Goal: Information Seeking & Learning: Compare options

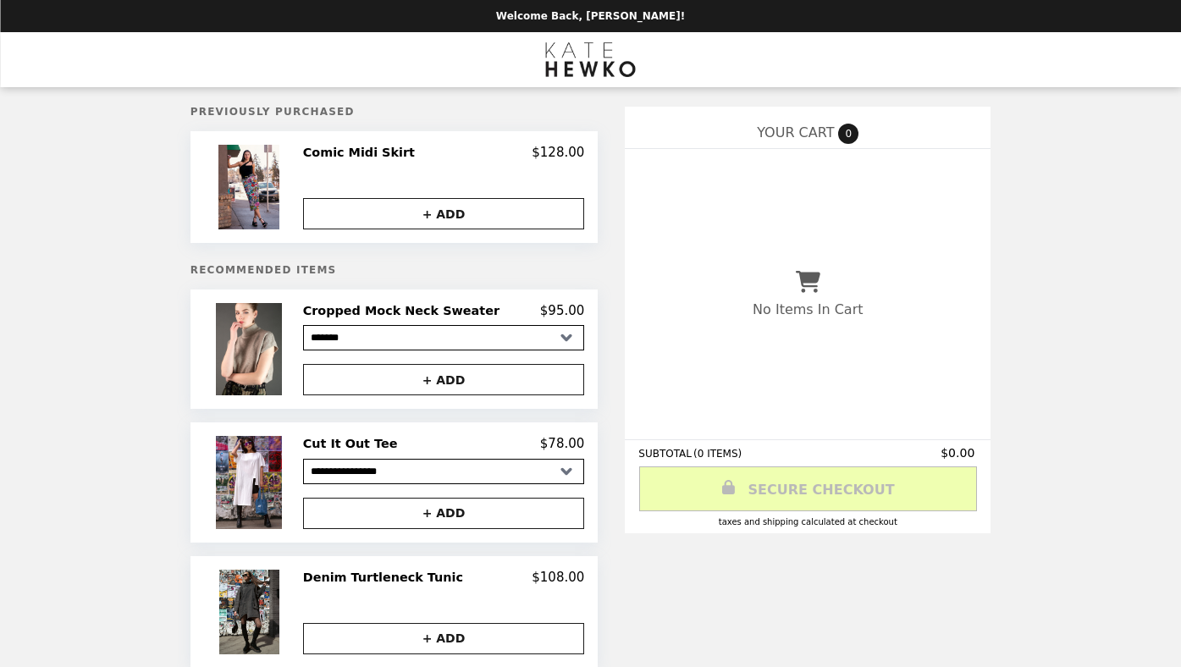
select select "*******"
select select "**********"
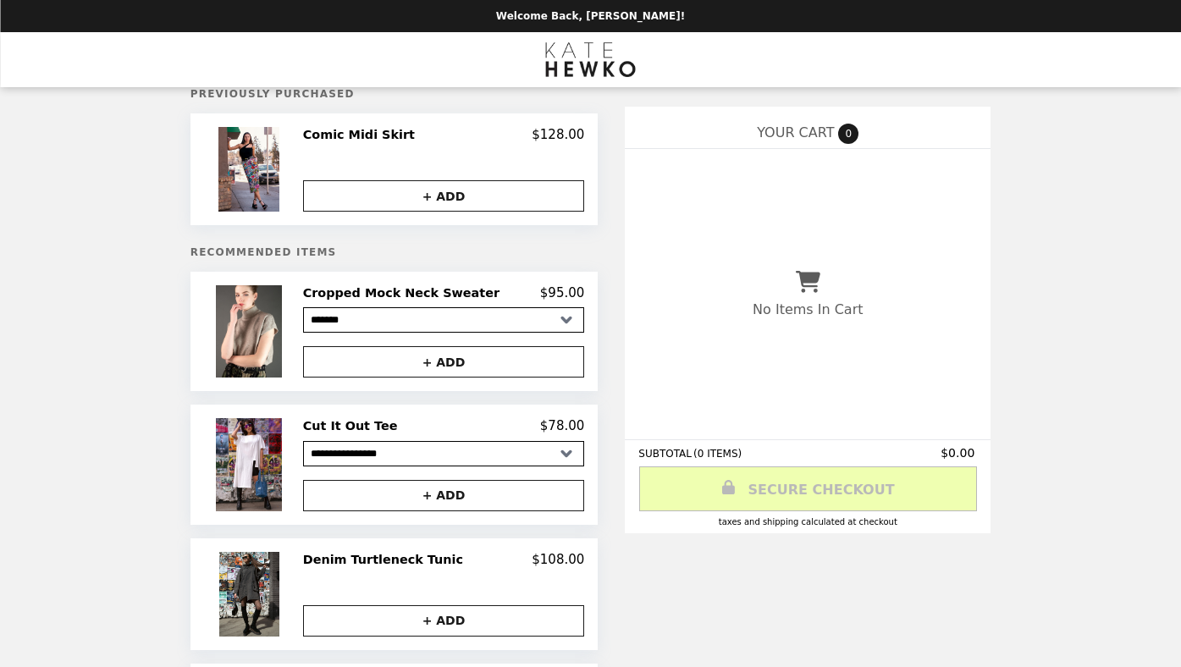
scroll to position [21, 0]
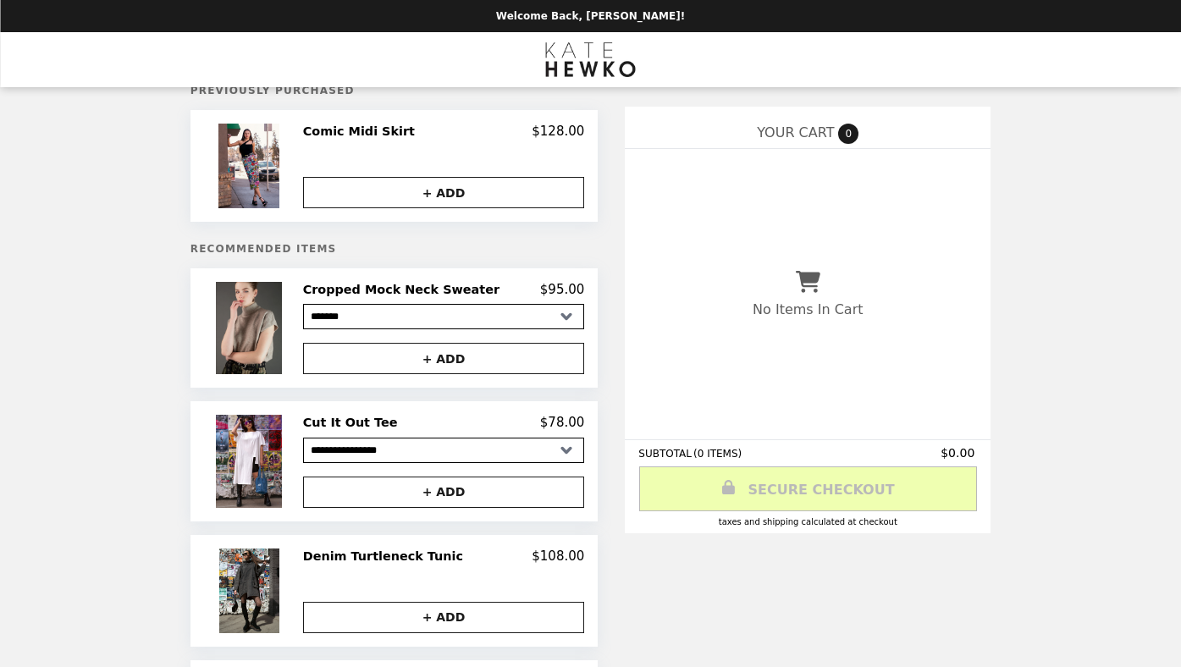
click at [270, 325] on img at bounding box center [251, 328] width 70 height 92
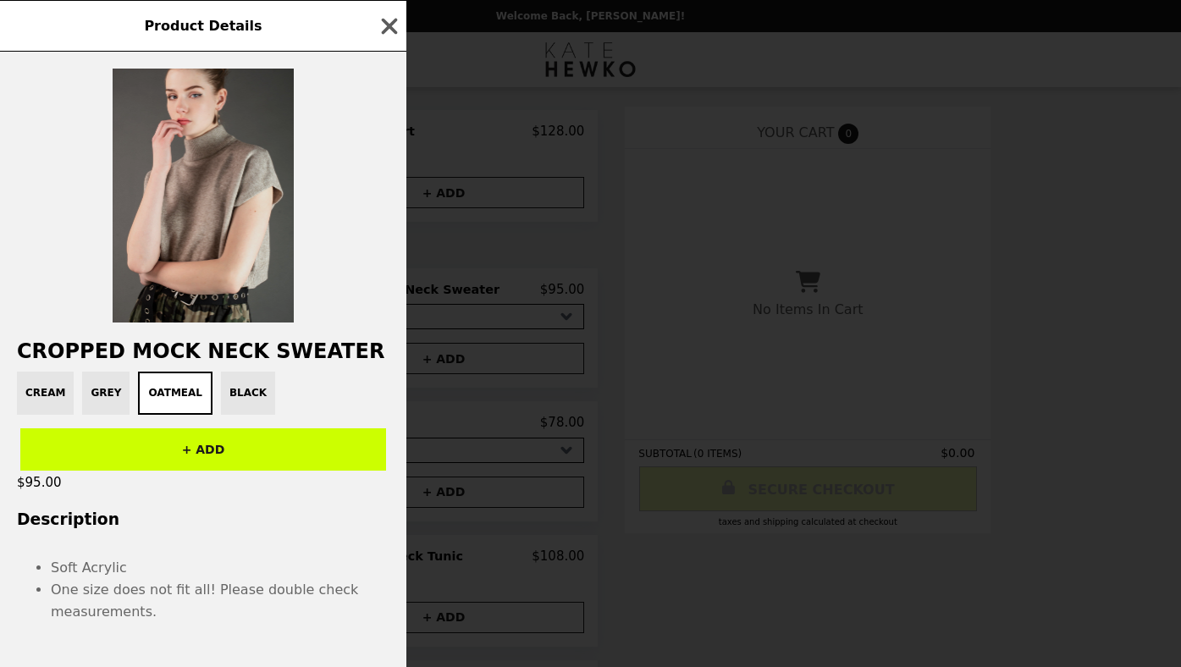
click at [185, 167] on img at bounding box center [203, 196] width 181 height 254
click at [219, 246] on img at bounding box center [203, 196] width 181 height 254
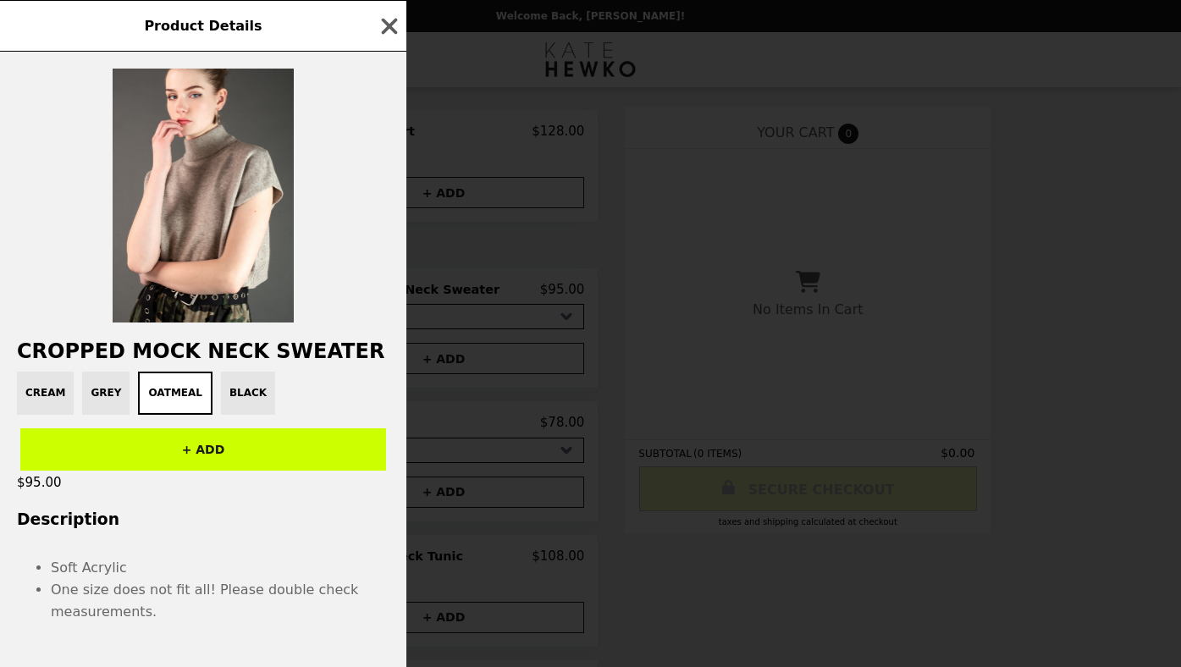
click at [236, 392] on div "Cream Grey Oatmeal Black" at bounding box center [203, 393] width 386 height 43
click at [101, 391] on div "Cream Grey Oatmeal Black" at bounding box center [203, 393] width 386 height 43
click at [45, 403] on div "Cream Grey Oatmeal Black" at bounding box center [203, 393] width 386 height 43
click at [393, 22] on icon "button" at bounding box center [390, 26] width 16 height 16
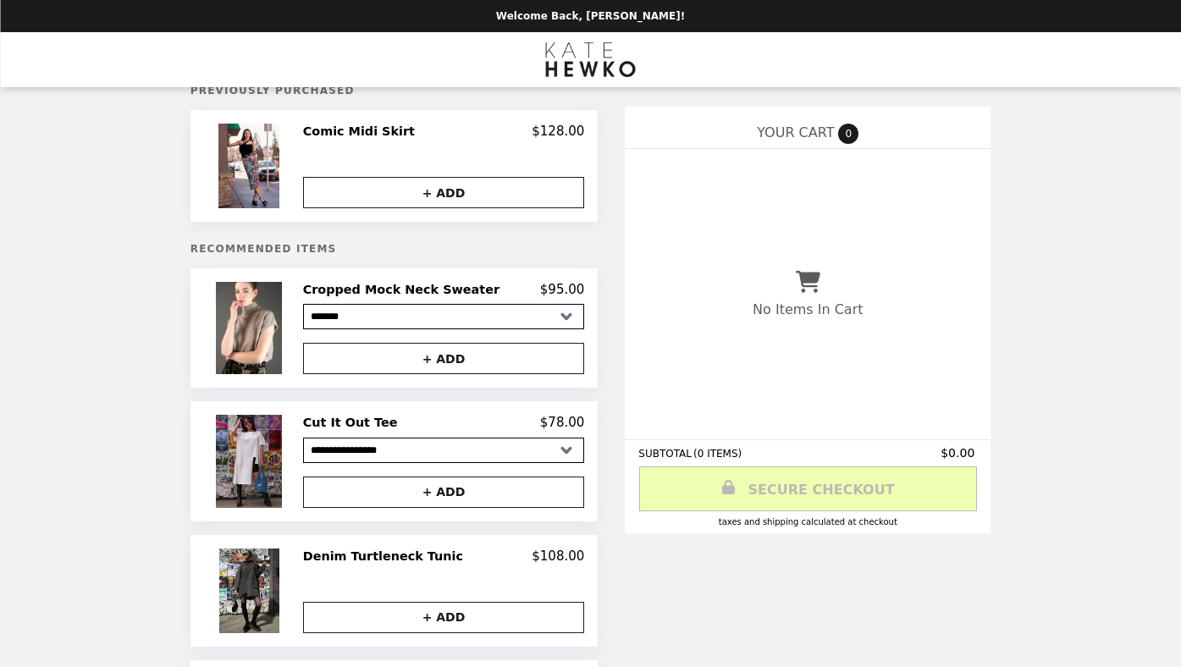
click at [280, 460] on img at bounding box center [251, 461] width 70 height 92
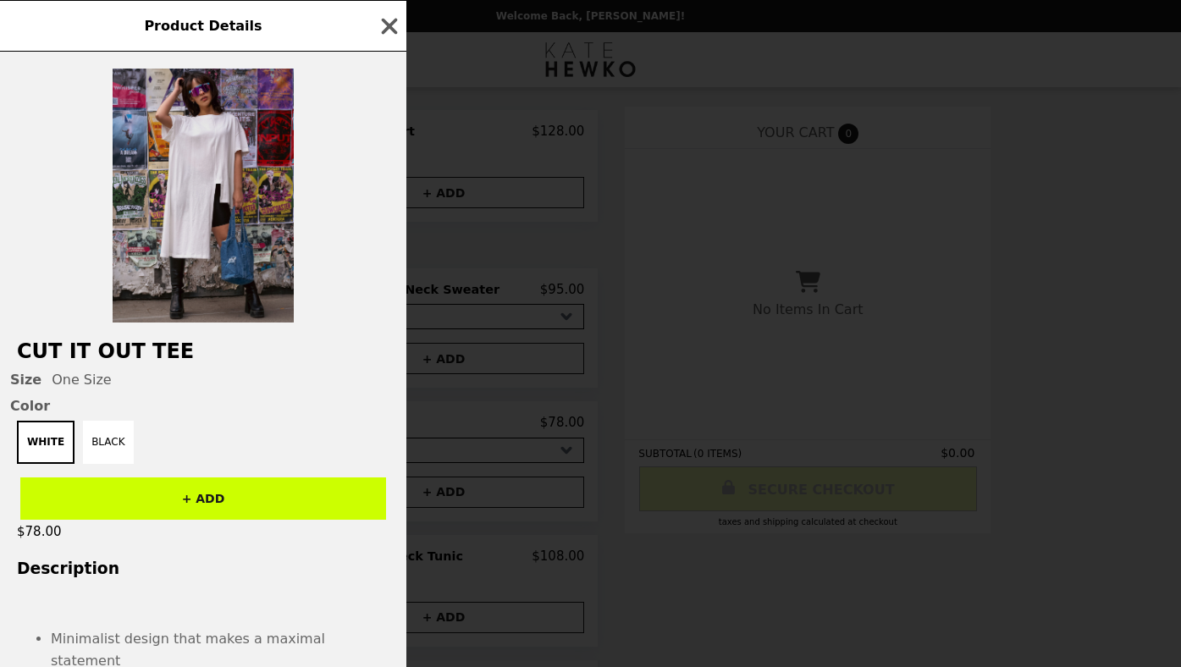
click at [240, 184] on img at bounding box center [203, 196] width 181 height 254
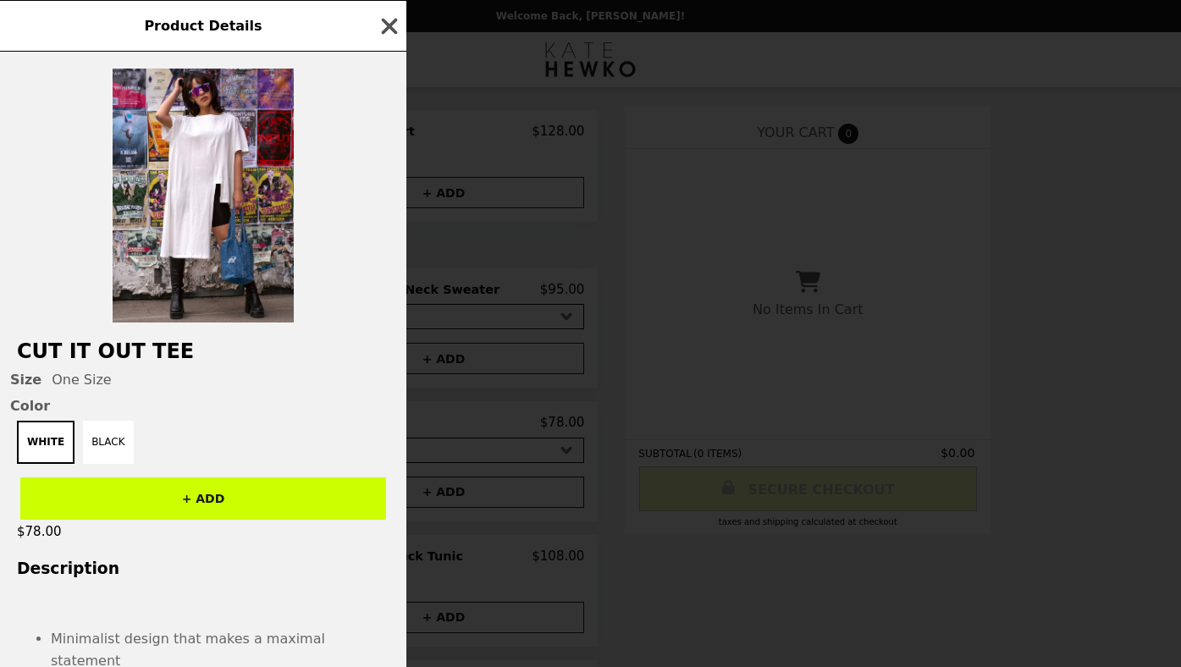
click at [391, 23] on icon "button" at bounding box center [390, 26] width 16 height 16
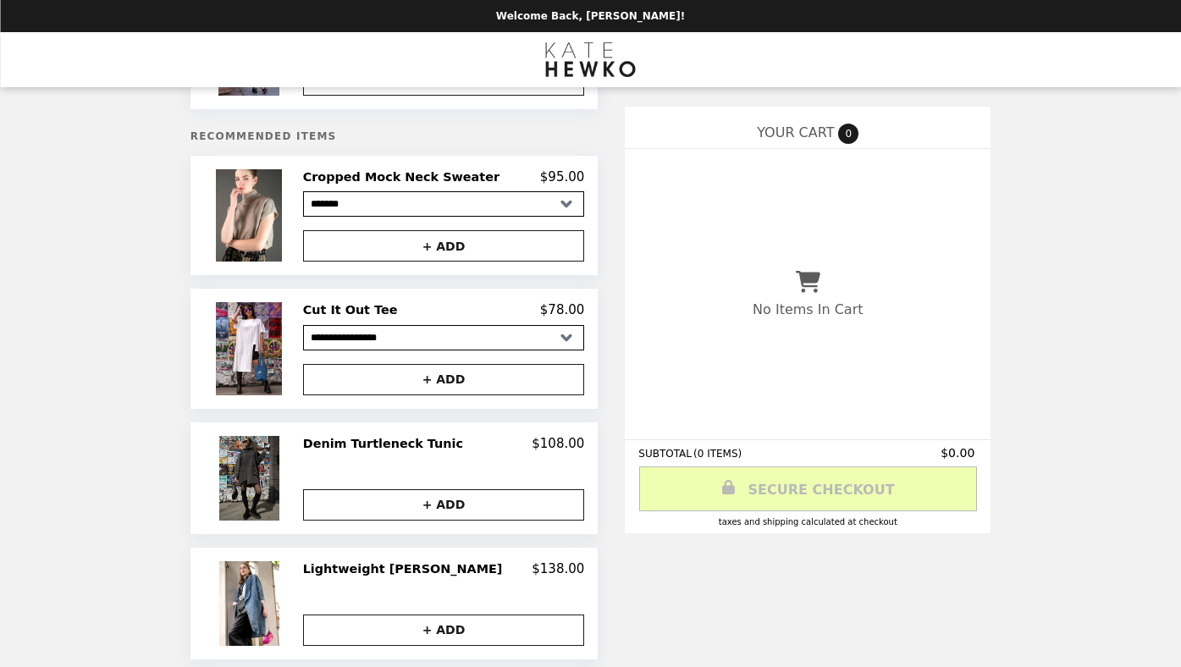
scroll to position [135, 0]
click at [257, 468] on img at bounding box center [251, 477] width 64 height 85
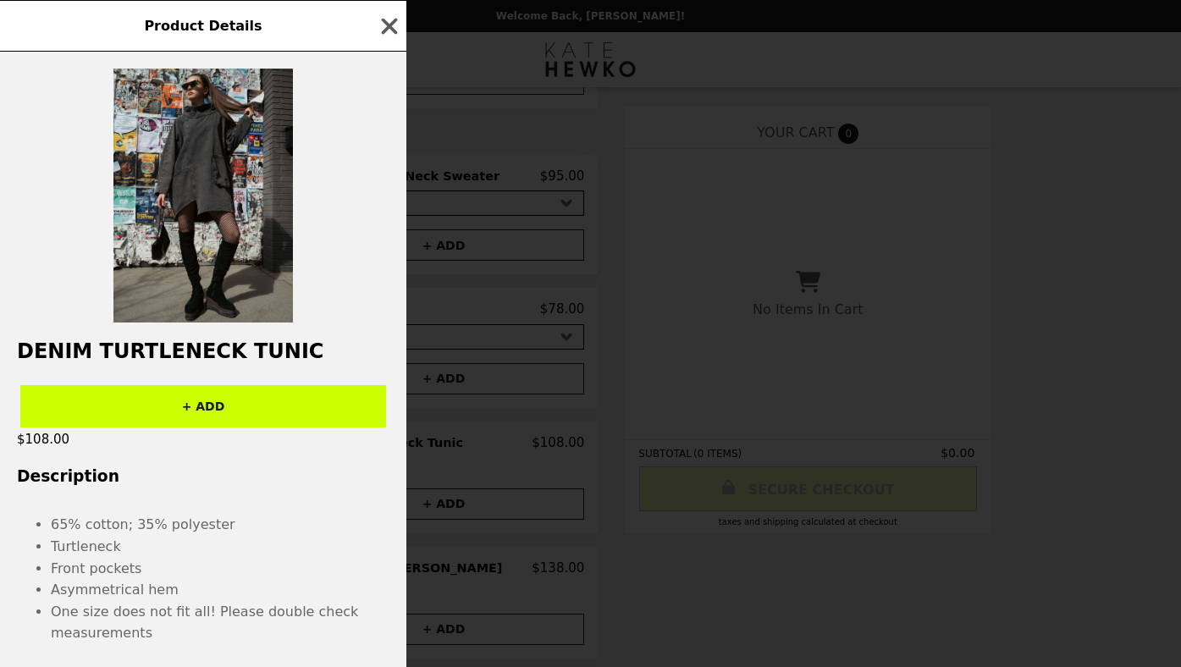
click at [219, 159] on img at bounding box center [203, 196] width 180 height 254
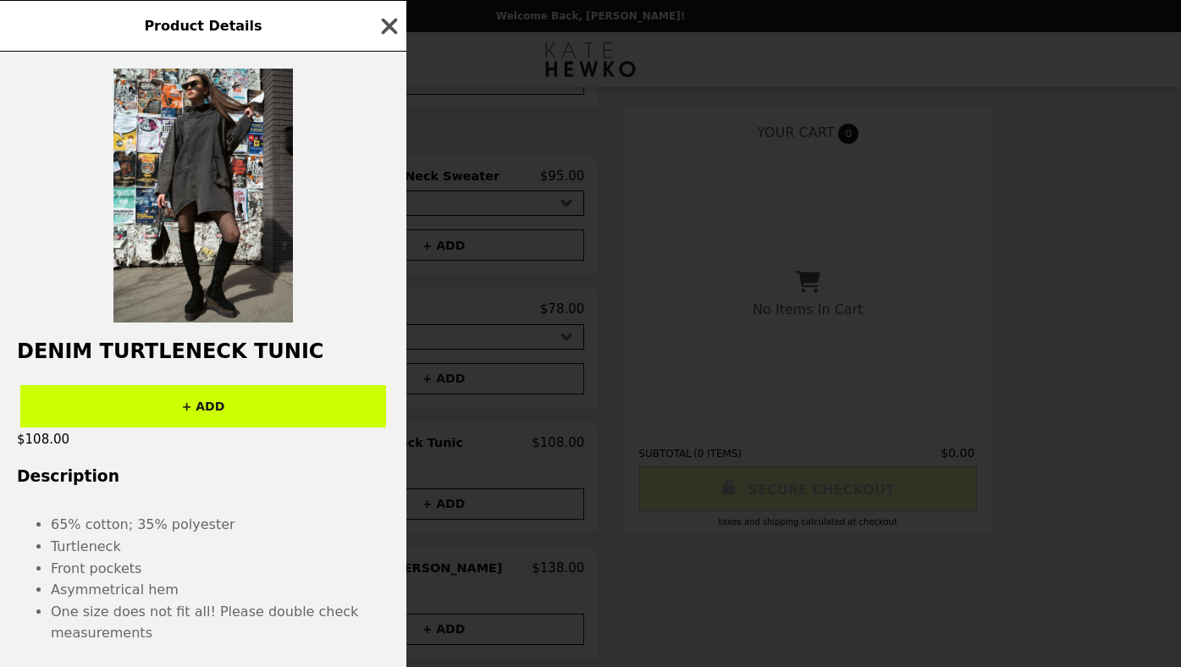
click at [384, 31] on icon "button" at bounding box center [390, 26] width 16 height 16
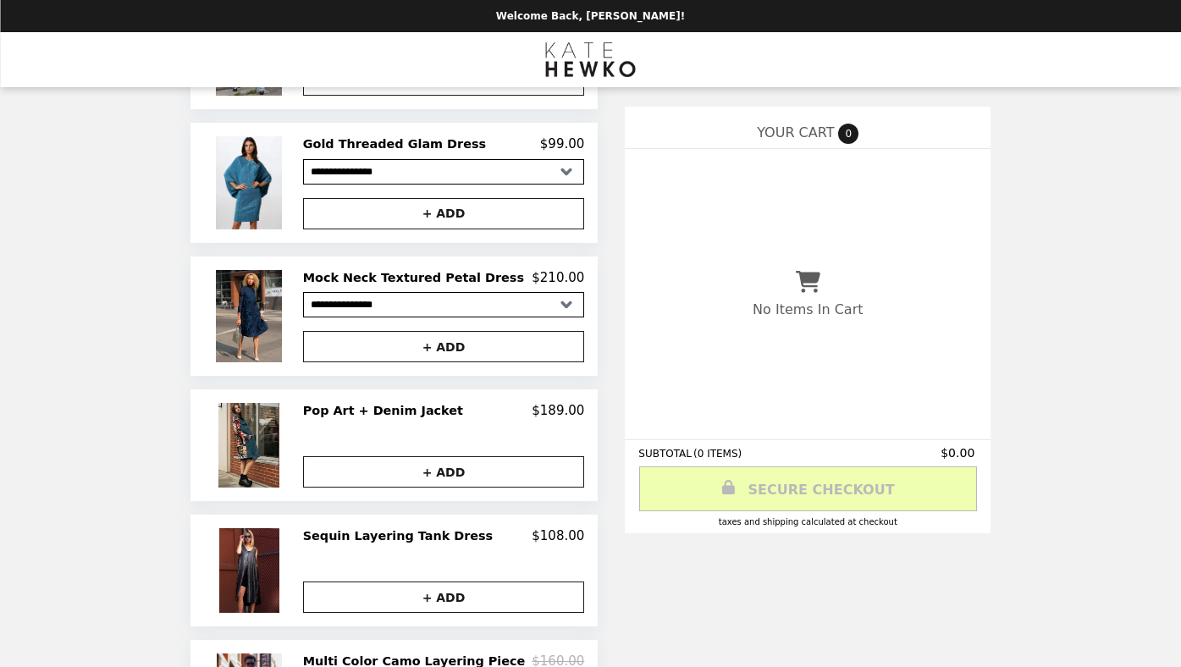
scroll to position [0, 0]
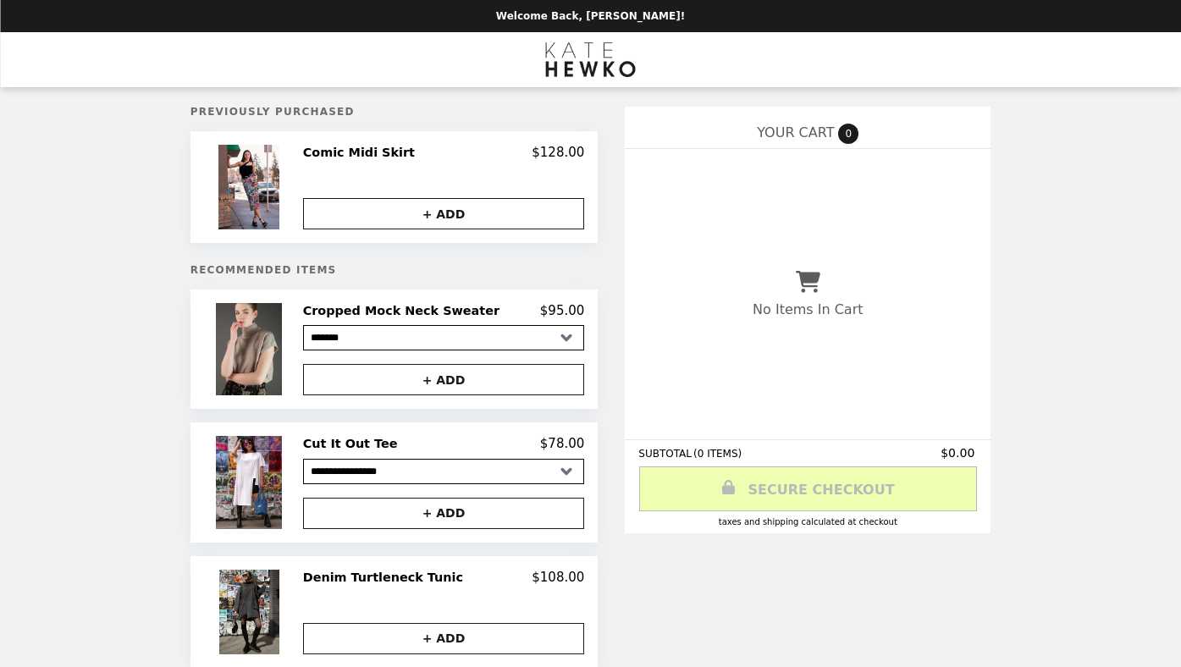
click at [256, 347] on img at bounding box center [251, 349] width 70 height 92
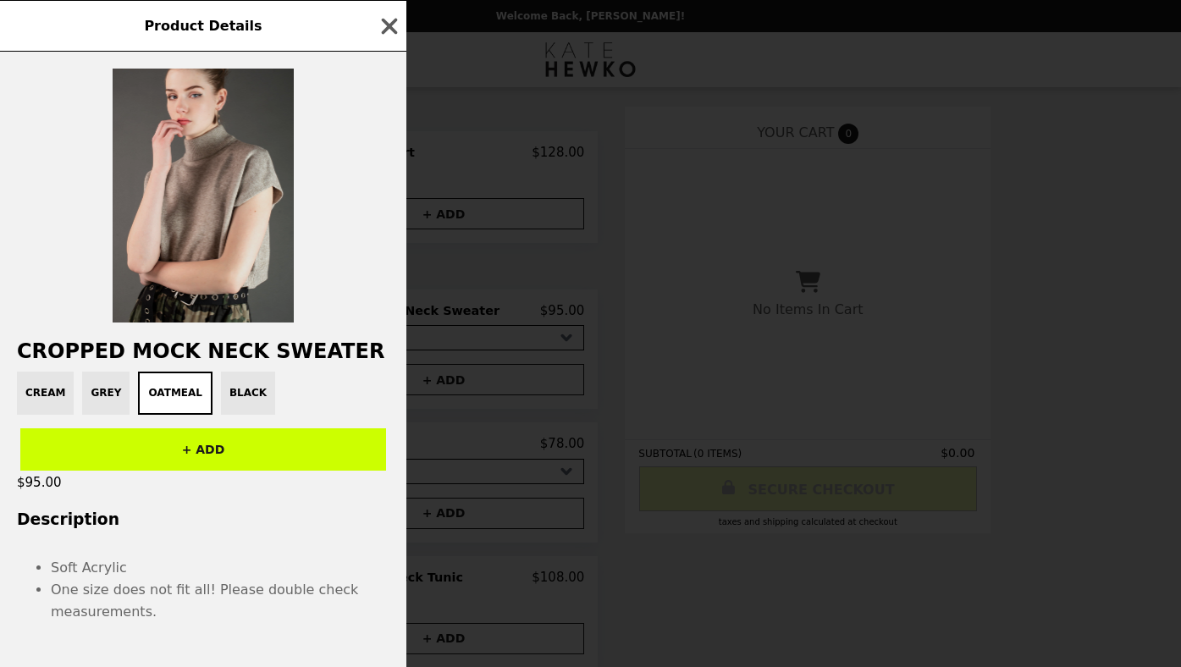
click at [183, 157] on img at bounding box center [203, 196] width 181 height 254
click at [238, 228] on img at bounding box center [203, 196] width 181 height 254
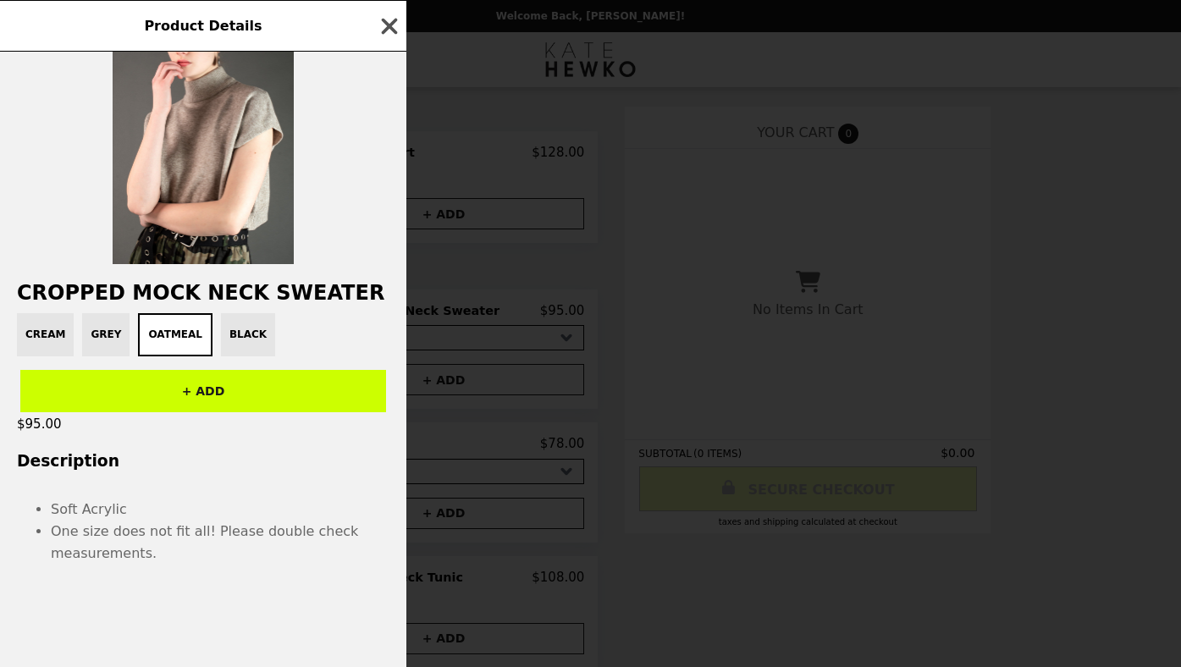
click at [386, 19] on icon "button" at bounding box center [389, 26] width 25 height 25
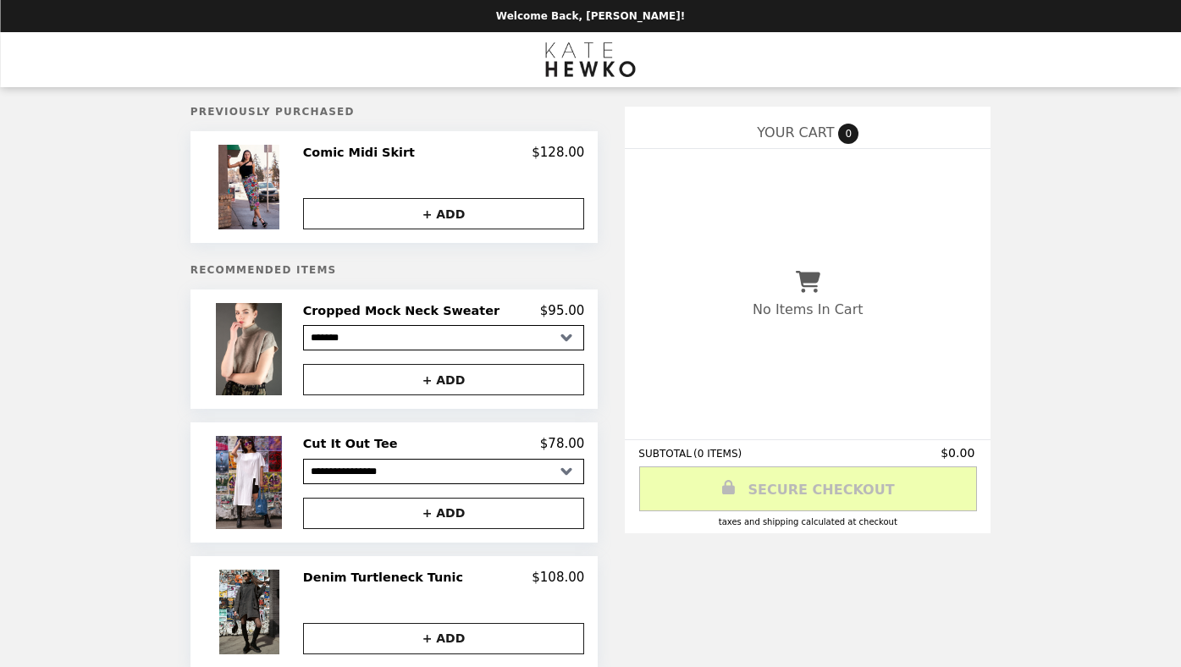
click at [384, 466] on select "**********" at bounding box center [444, 471] width 282 height 25
click at [322, 459] on select "**********" at bounding box center [444, 471] width 282 height 25
click at [368, 475] on select "**********" at bounding box center [444, 471] width 282 height 25
select select "**********"
click at [322, 459] on select "**********" at bounding box center [444, 471] width 282 height 25
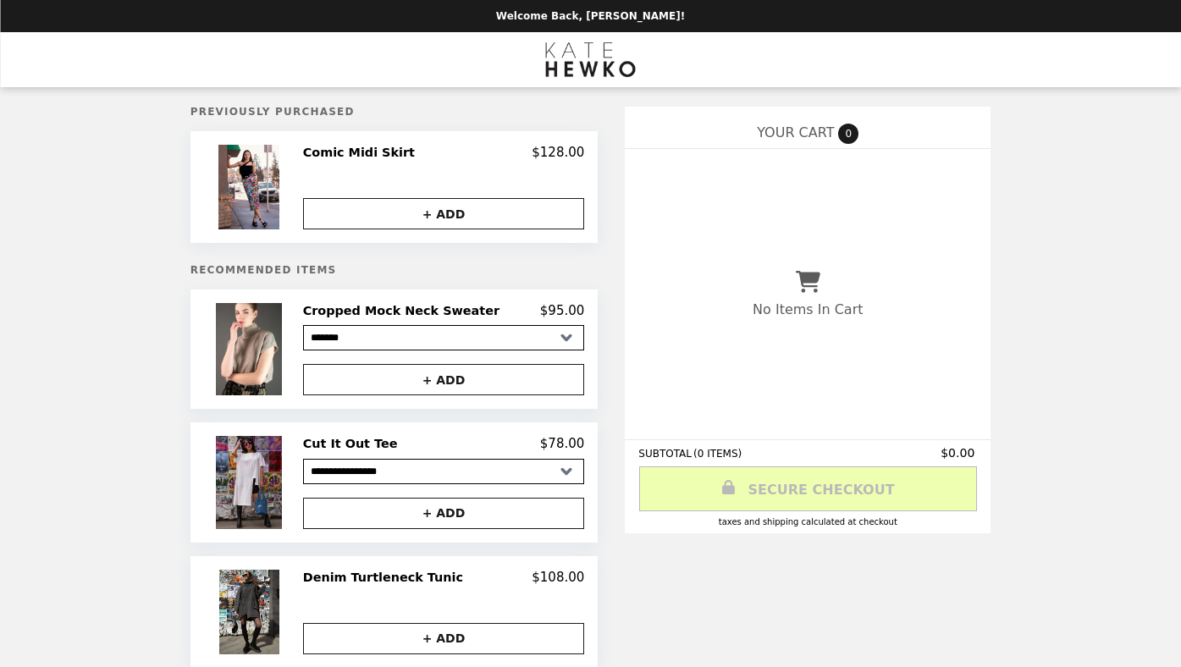
click at [271, 484] on img at bounding box center [251, 482] width 70 height 92
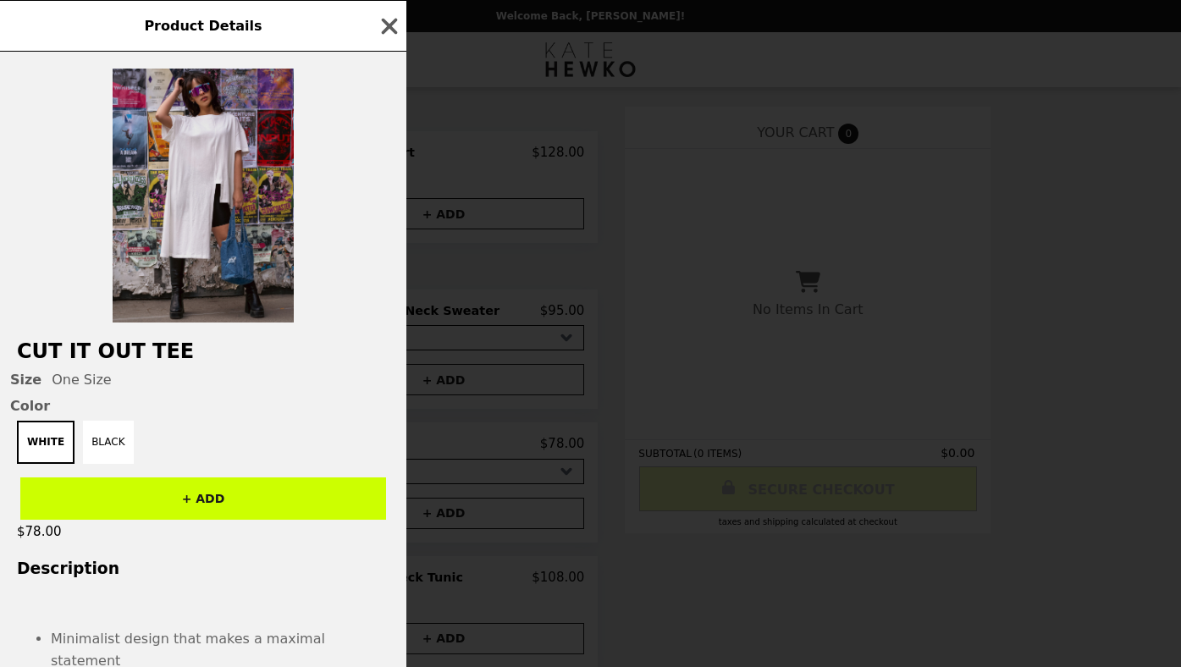
click at [224, 147] on img at bounding box center [203, 196] width 181 height 254
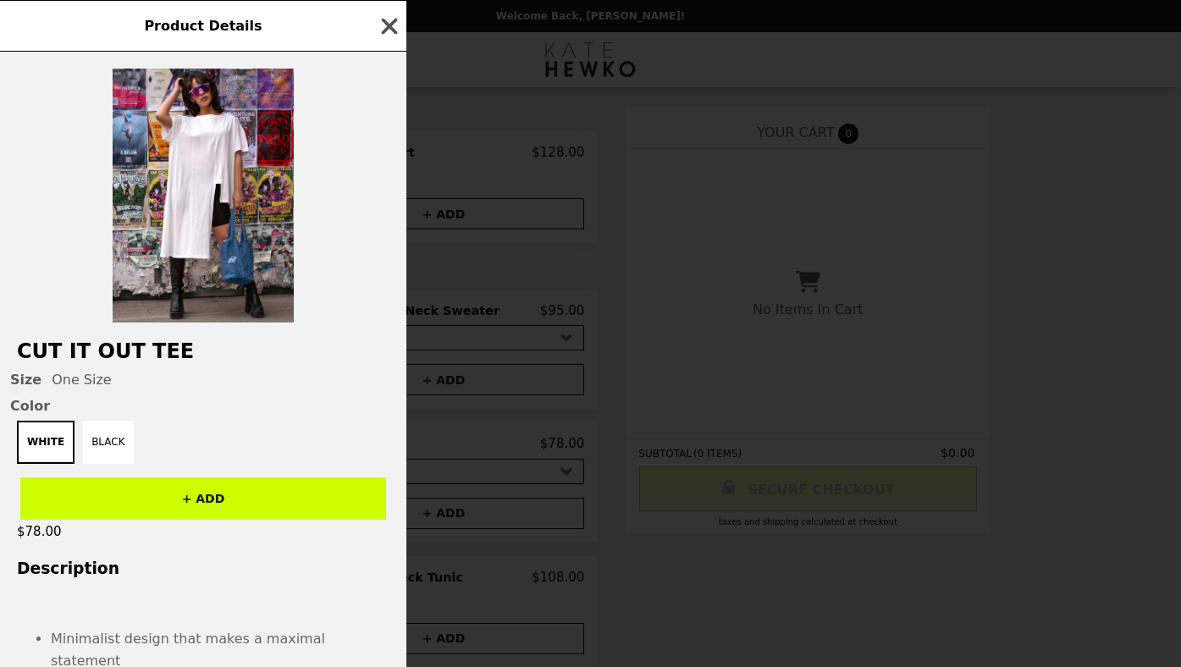
click at [391, 22] on icon "button" at bounding box center [390, 26] width 16 height 16
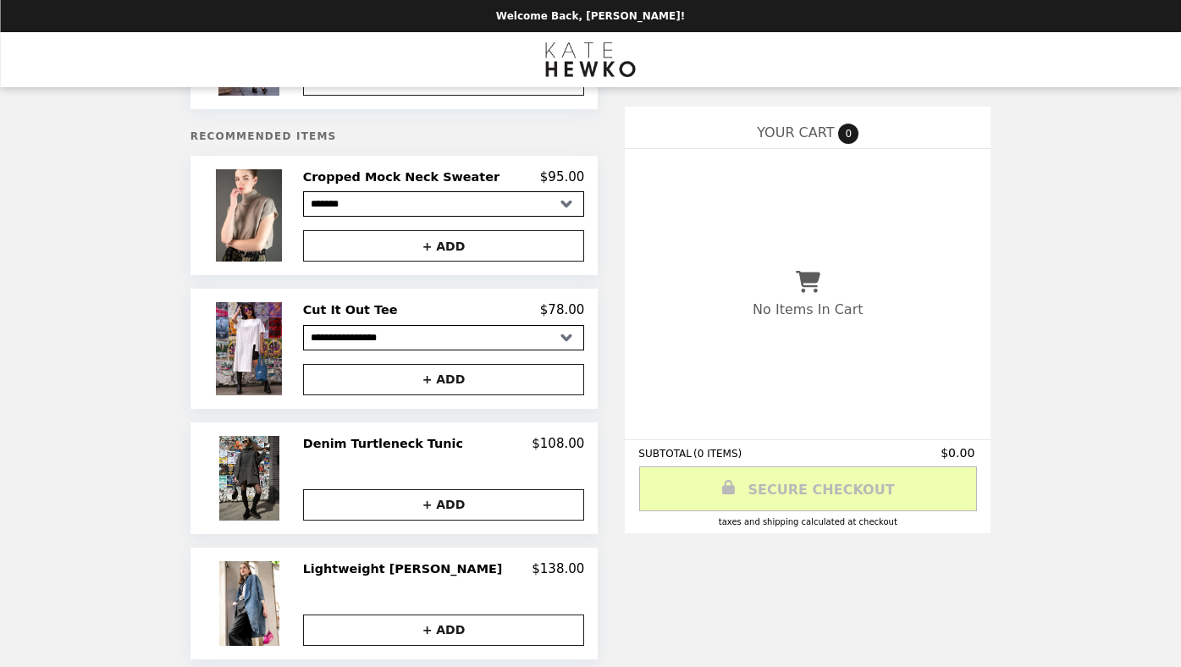
scroll to position [135, 0]
click at [349, 444] on h2 "Denim Turtleneck Tunic" at bounding box center [386, 442] width 167 height 15
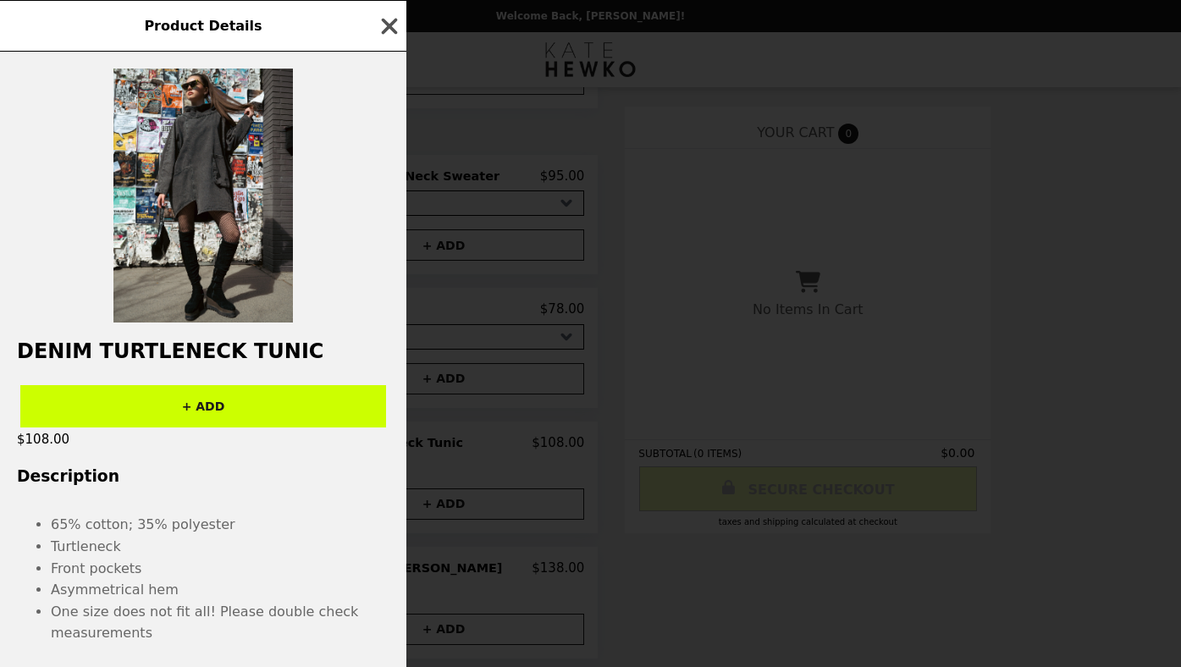
click at [390, 36] on icon "button" at bounding box center [389, 26] width 25 height 25
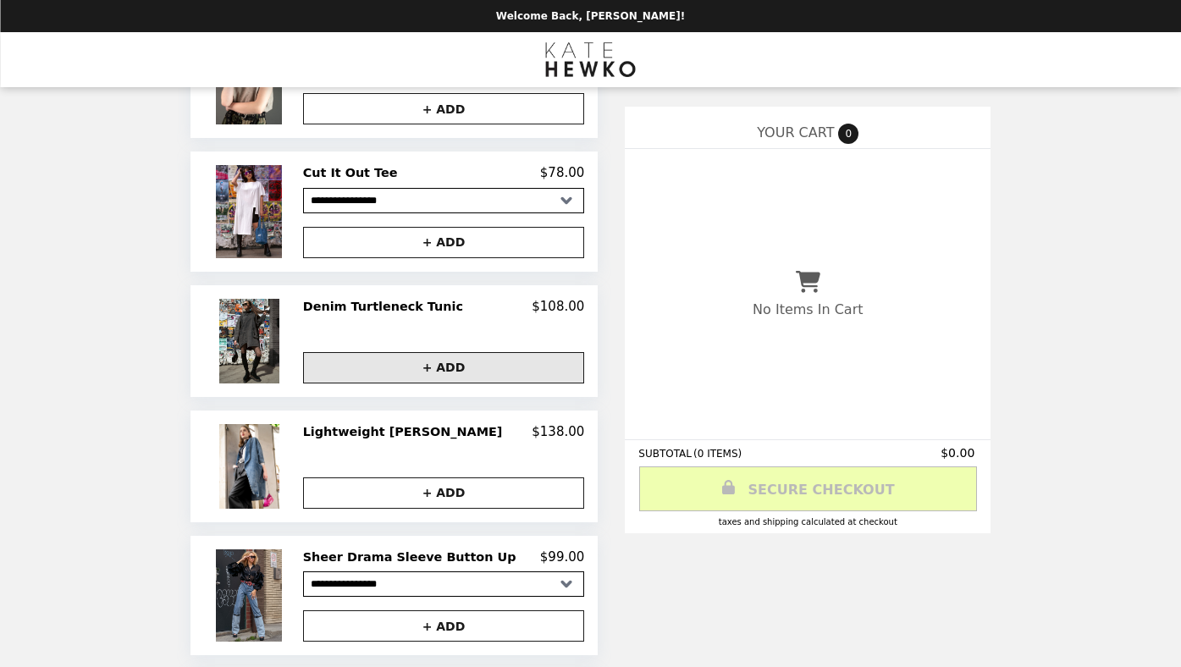
scroll to position [290, 0]
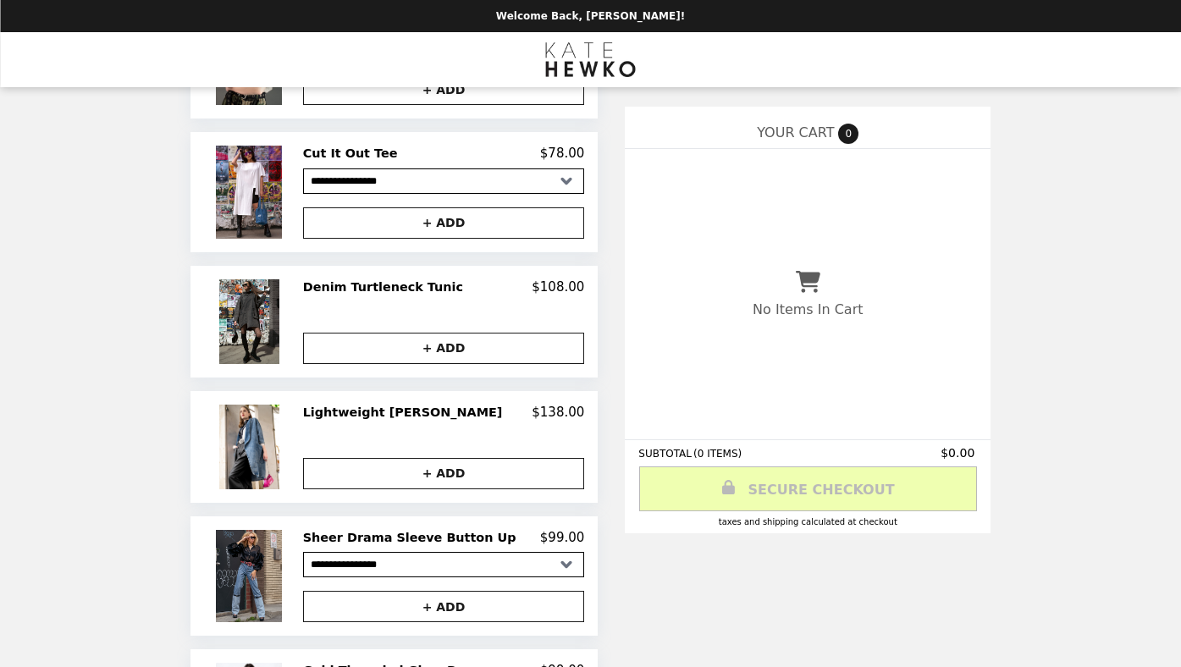
click at [364, 412] on h2 "Lightweight [PERSON_NAME]" at bounding box center [406, 412] width 207 height 15
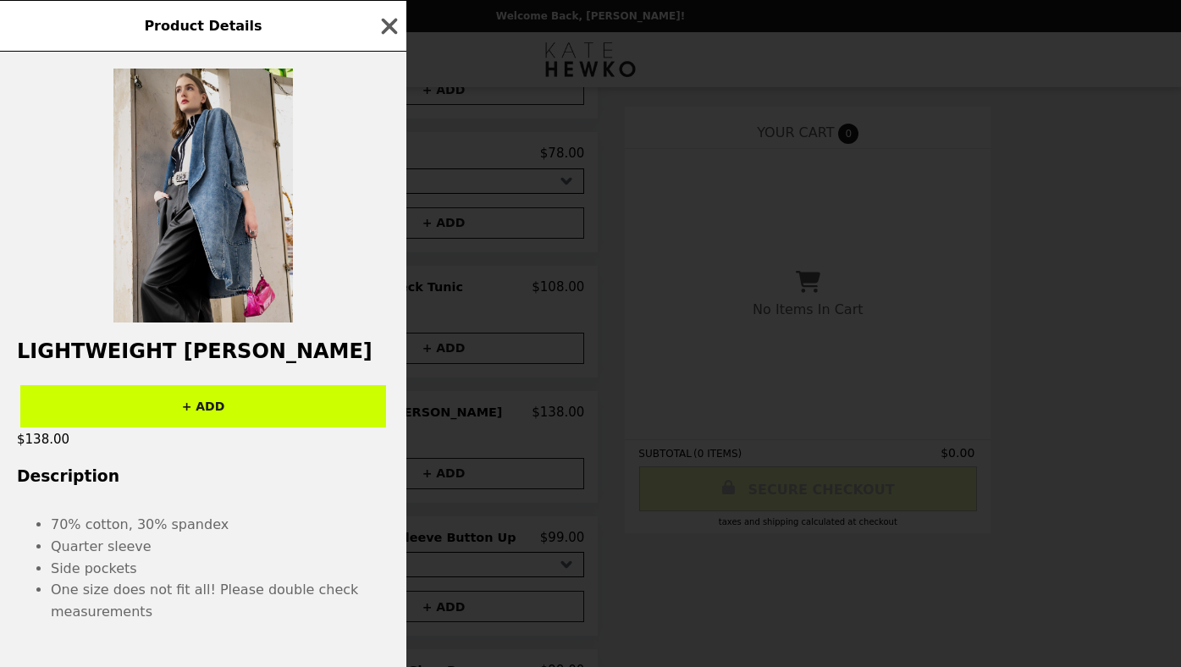
click at [234, 147] on img at bounding box center [203, 196] width 180 height 254
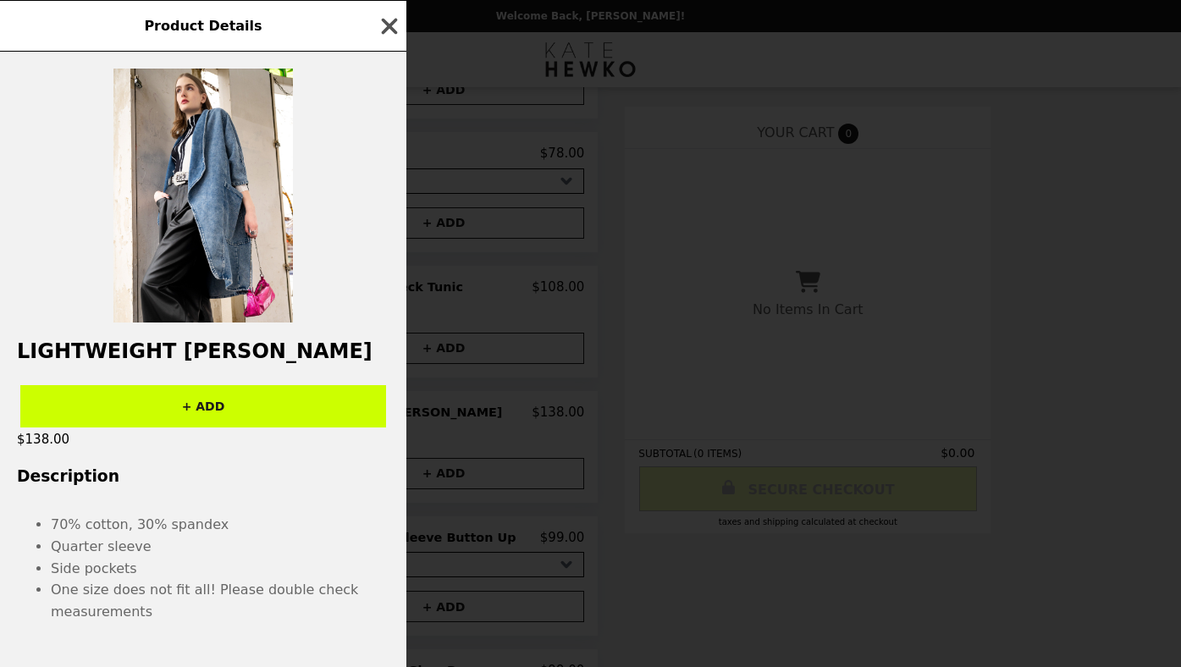
click at [384, 25] on icon "button" at bounding box center [389, 26] width 25 height 25
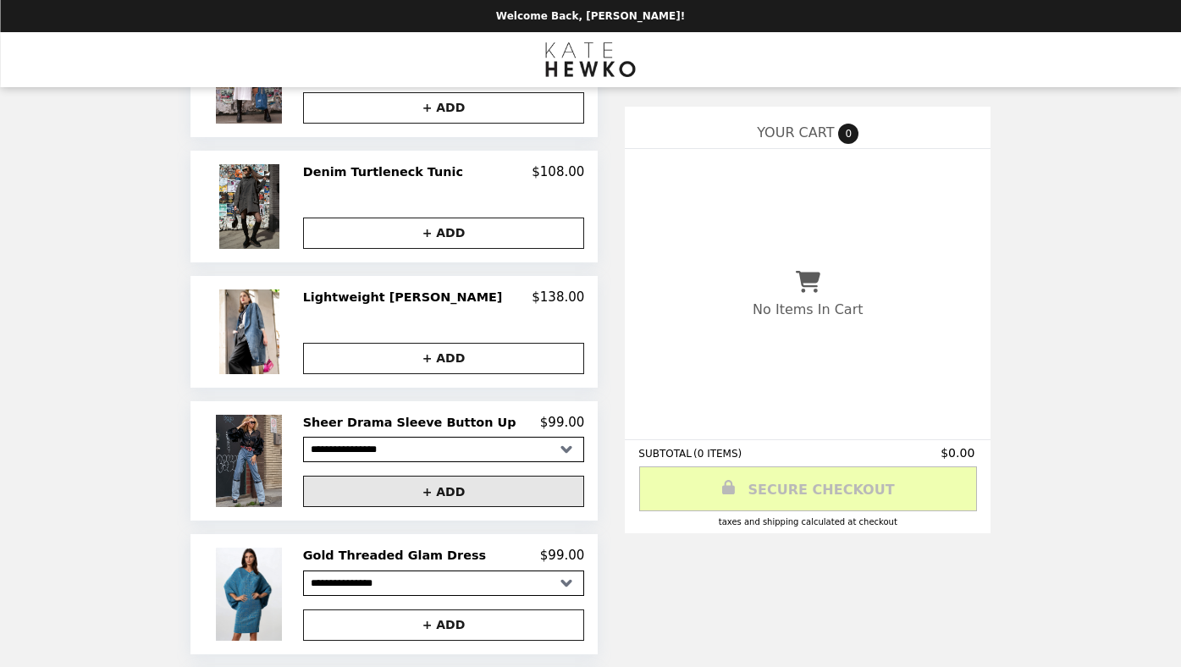
scroll to position [407, 0]
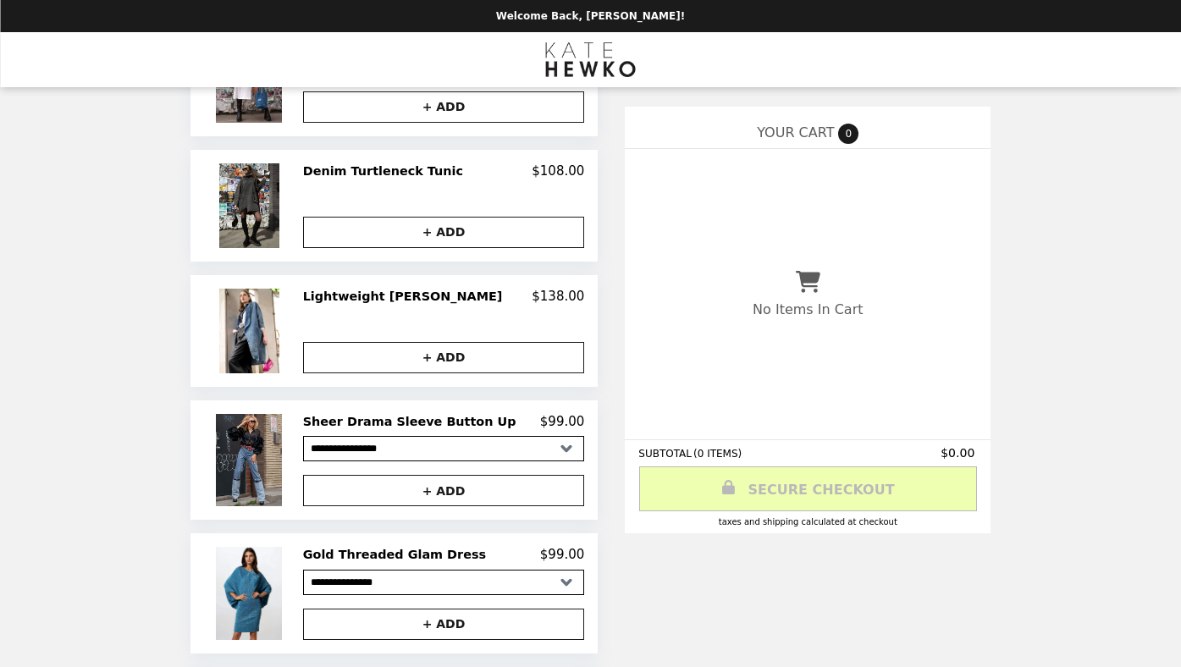
click at [390, 423] on h2 "Sheer Drama Sleeve Button Up" at bounding box center [413, 421] width 220 height 15
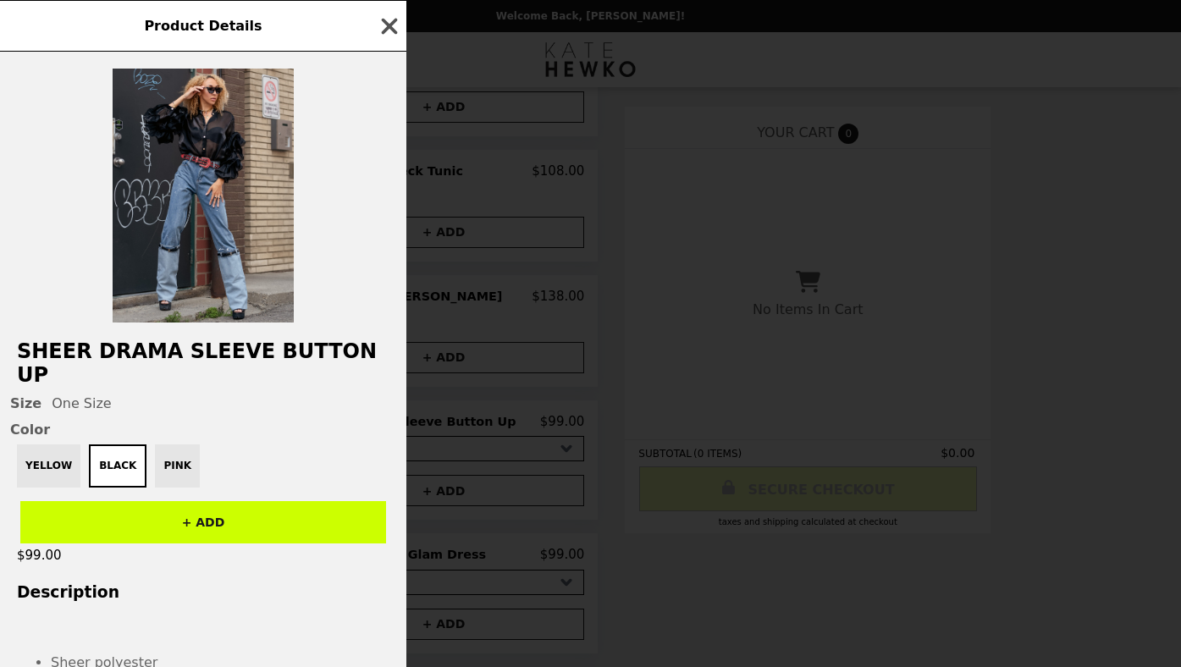
click at [396, 31] on icon "button" at bounding box center [390, 26] width 16 height 16
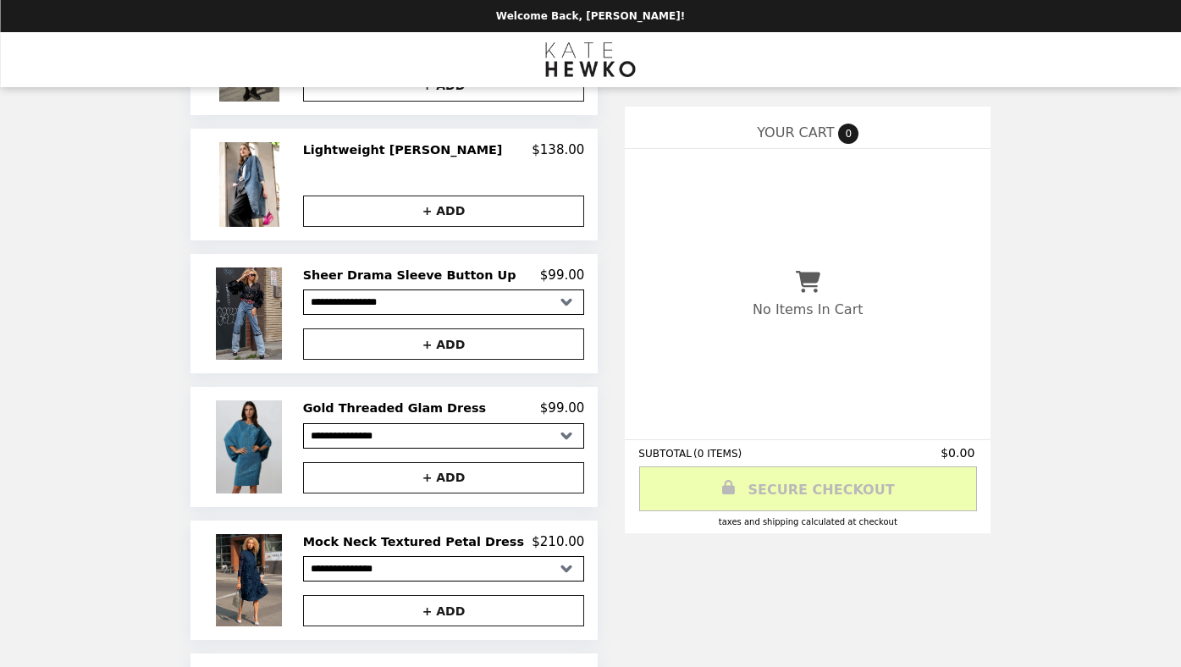
scroll to position [555, 0]
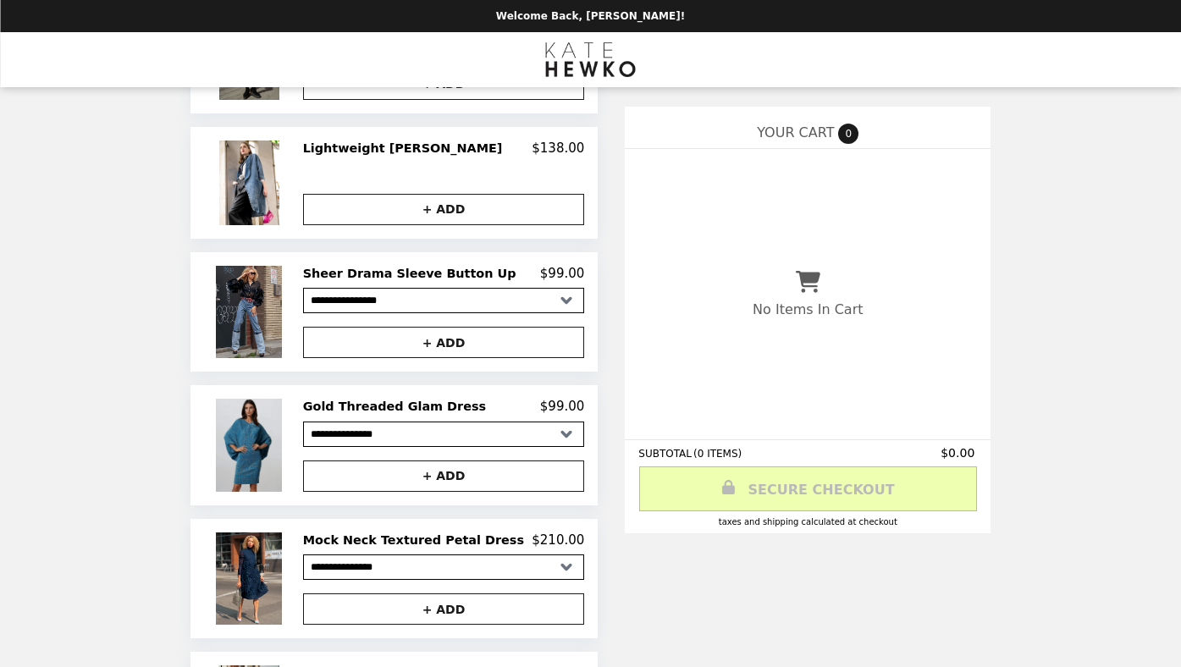
click at [264, 445] on img at bounding box center [251, 445] width 70 height 92
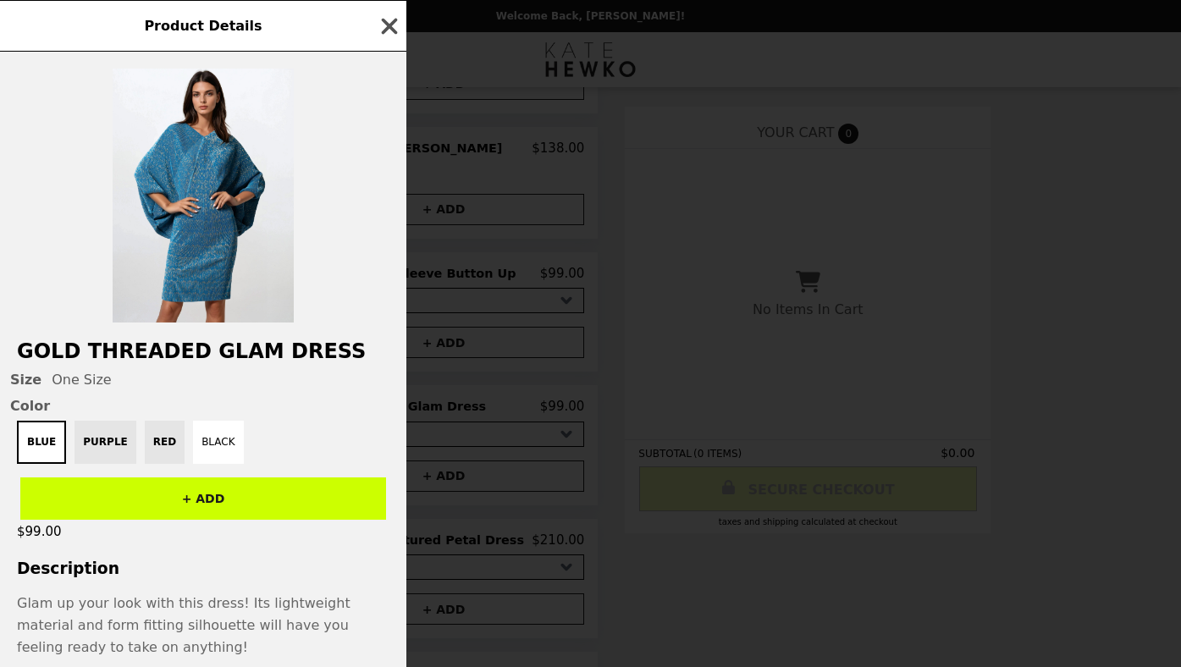
click at [385, 25] on icon "button" at bounding box center [389, 26] width 25 height 25
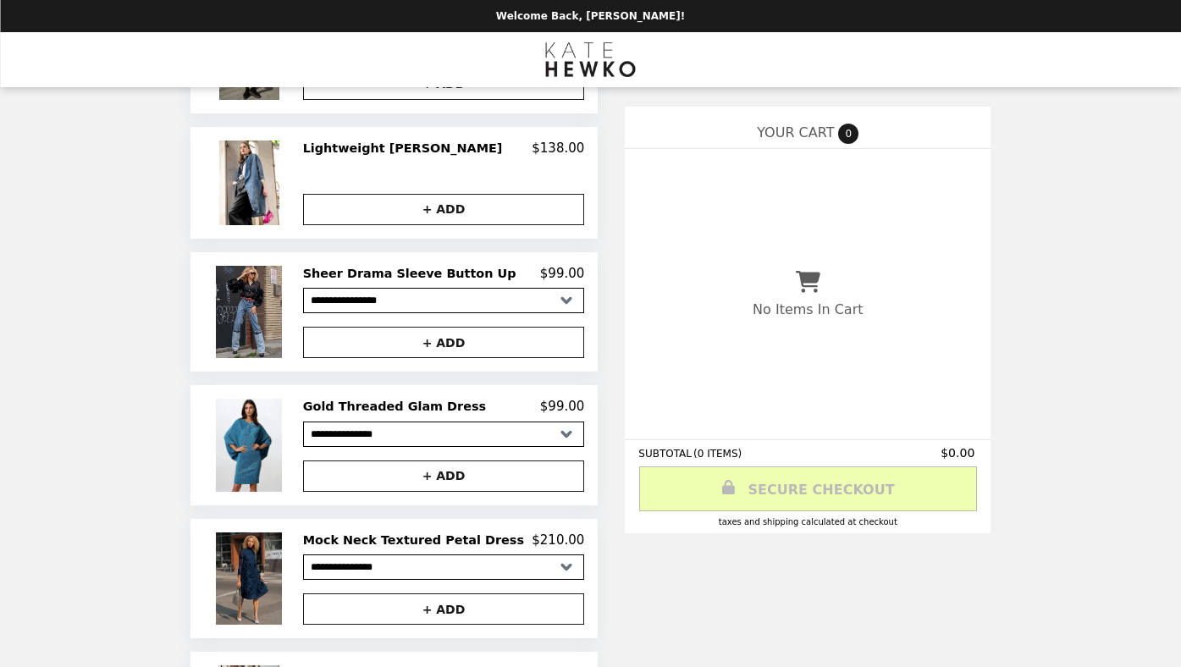
click at [276, 562] on img at bounding box center [251, 579] width 70 height 92
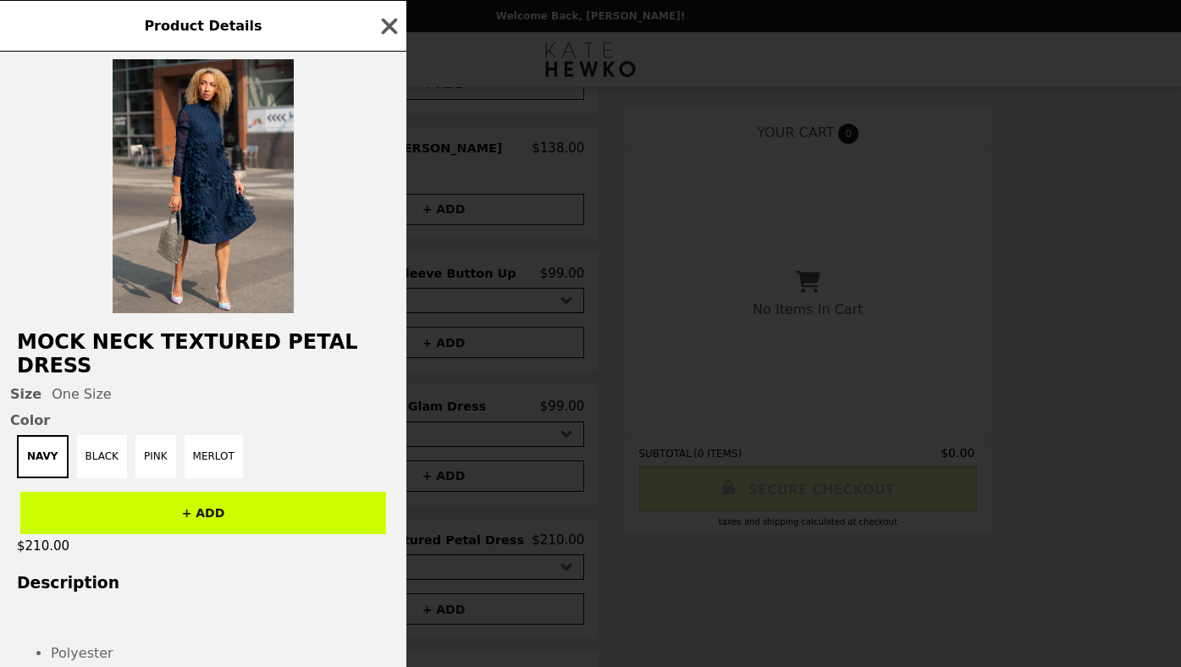
scroll to position [5, 0]
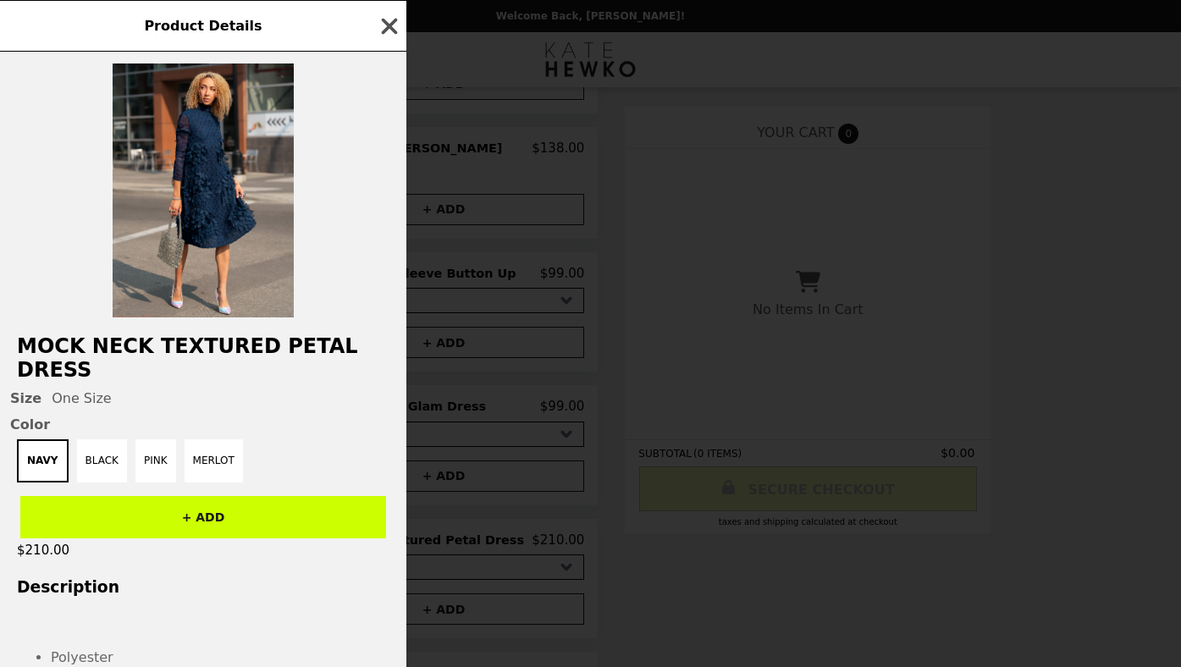
click at [384, 31] on icon "button" at bounding box center [390, 26] width 16 height 16
